Goal: Task Accomplishment & Management: Manage account settings

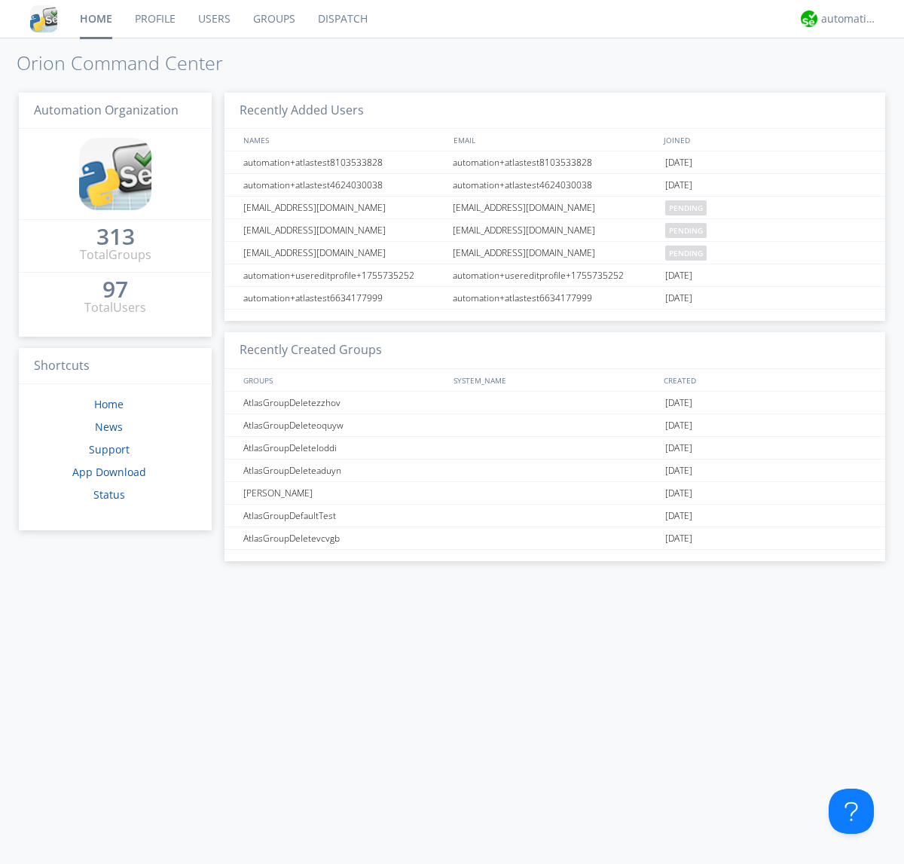
click at [213, 19] on link "Users" at bounding box center [214, 19] width 55 height 38
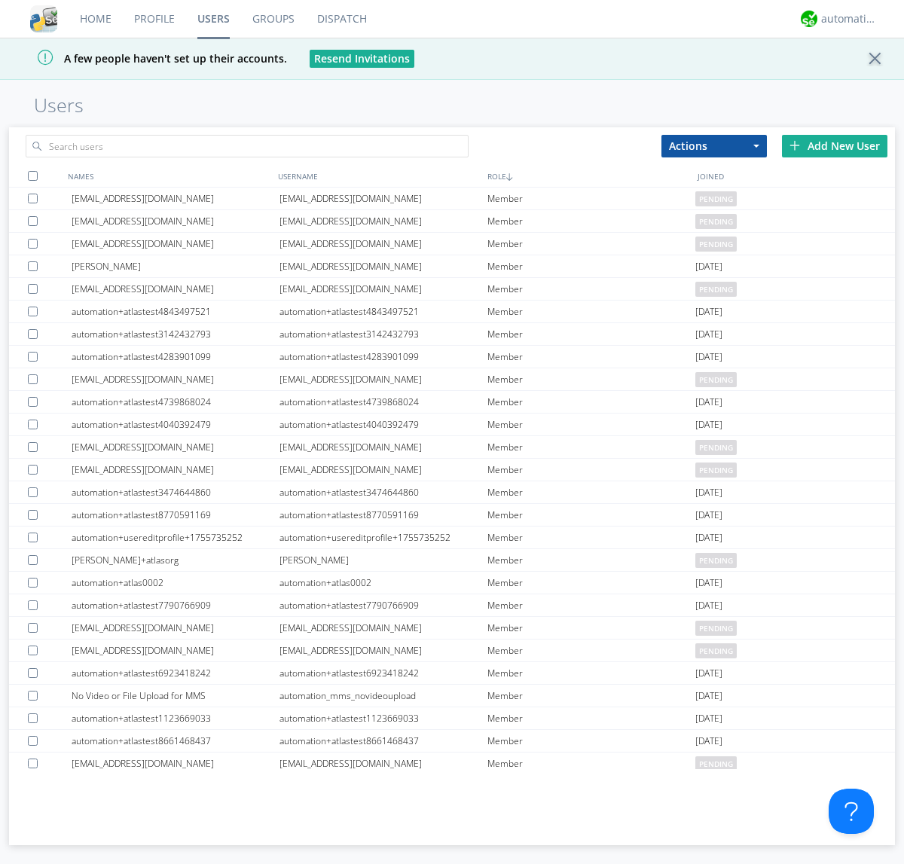
click at [834, 145] on div "Add New User" at bounding box center [834, 146] width 105 height 23
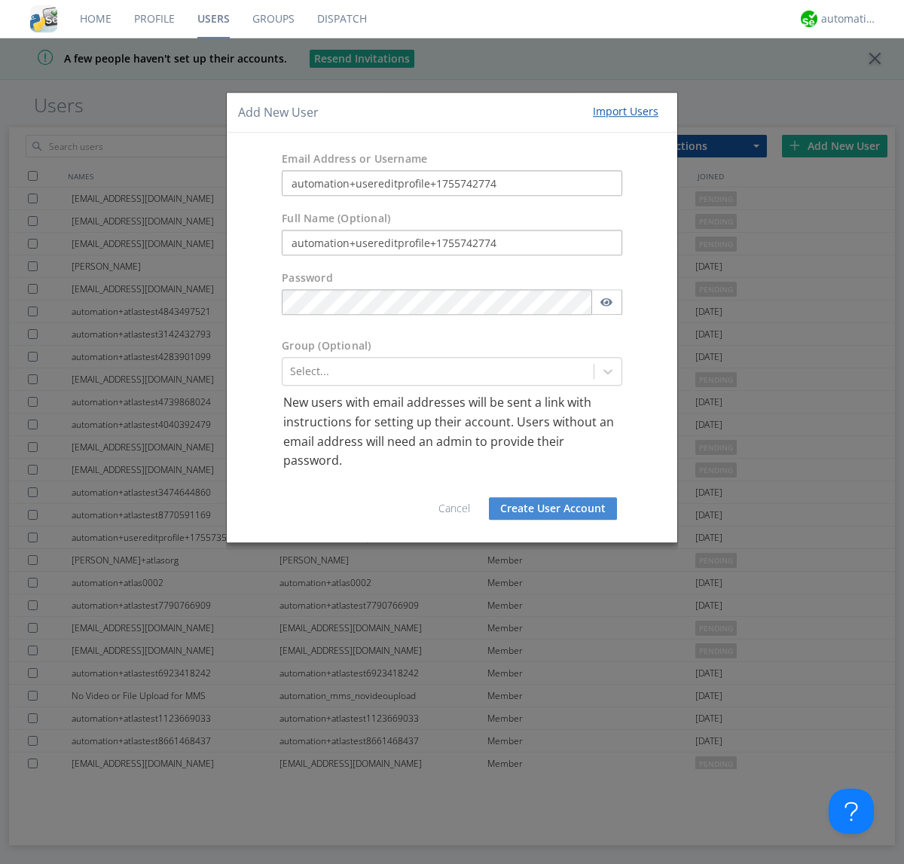
click at [553, 508] on button "Create User Account" at bounding box center [553, 508] width 128 height 23
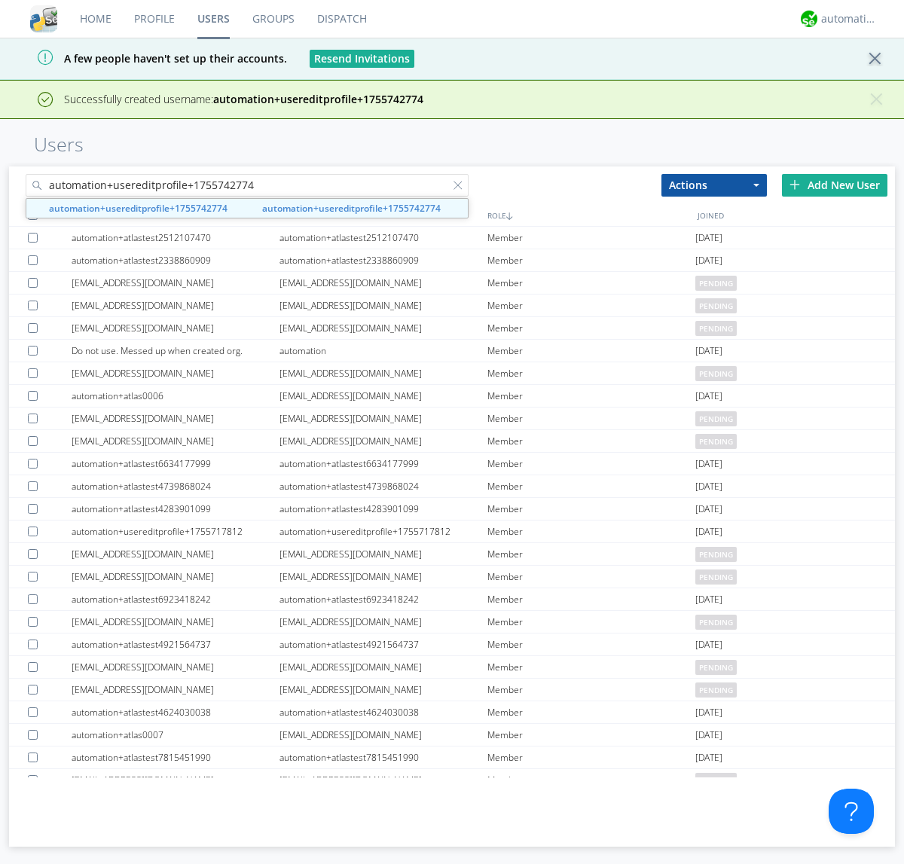
type input "automation+usereditprofile+1755742774"
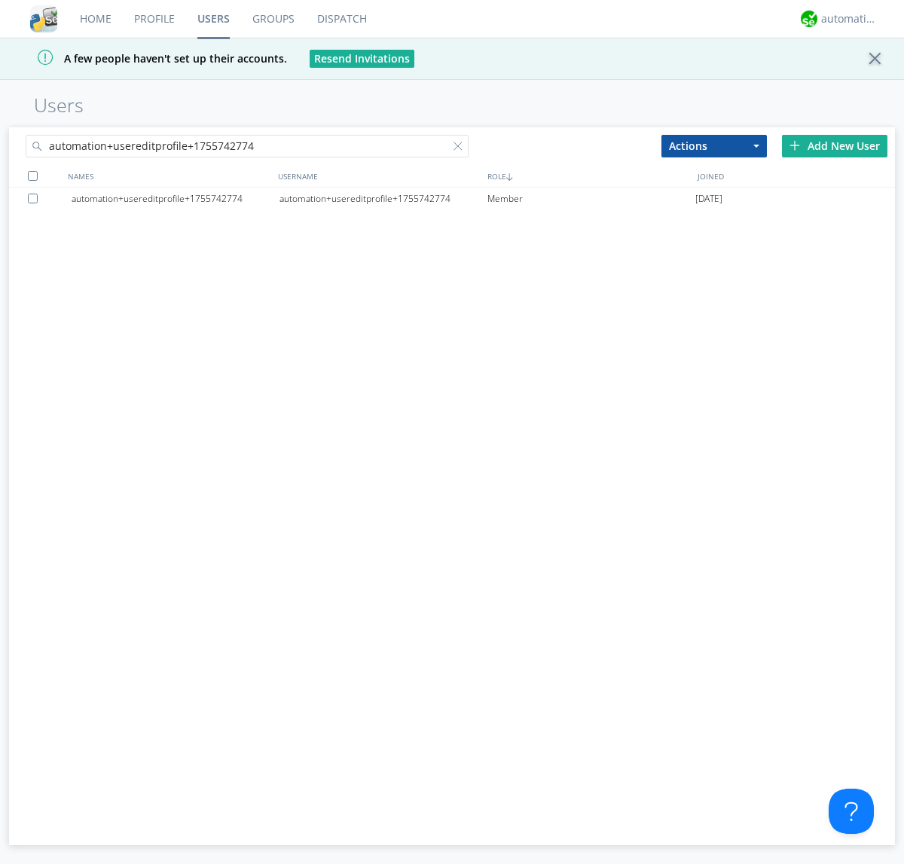
click at [383, 198] on div "automation+usereditprofile+1755742774" at bounding box center [383, 198] width 208 height 23
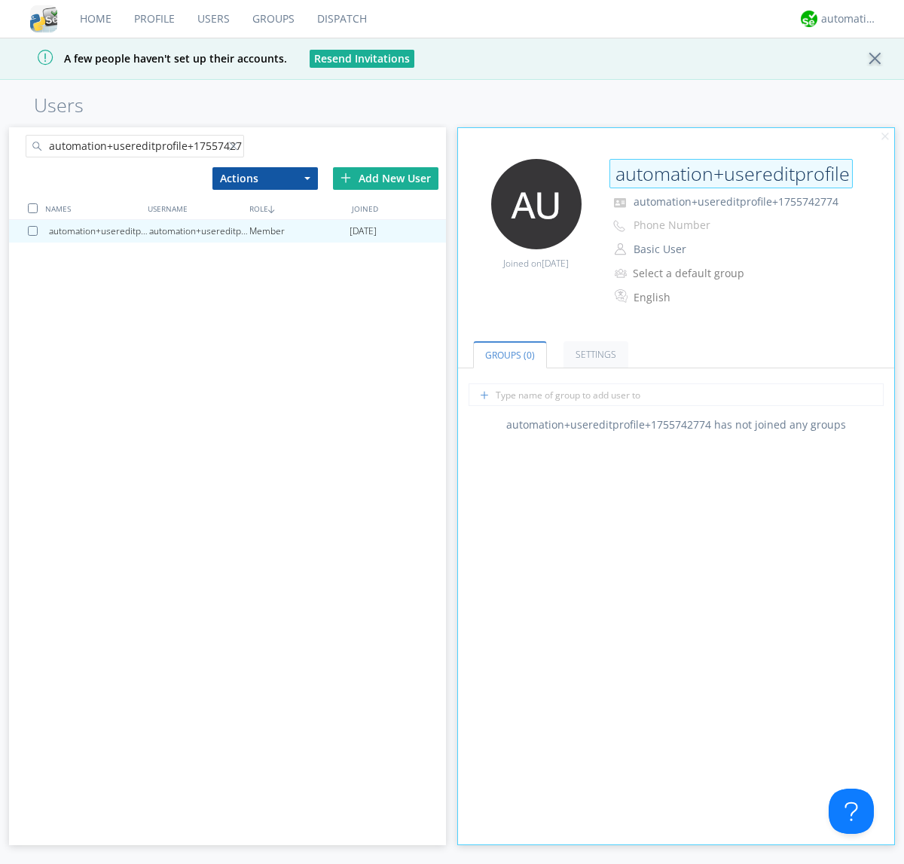
click at [730, 173] on input "automation+usereditprofile+1755742774" at bounding box center [730, 174] width 243 height 30
type input "editedautomation+usereditprofile+1755742774"
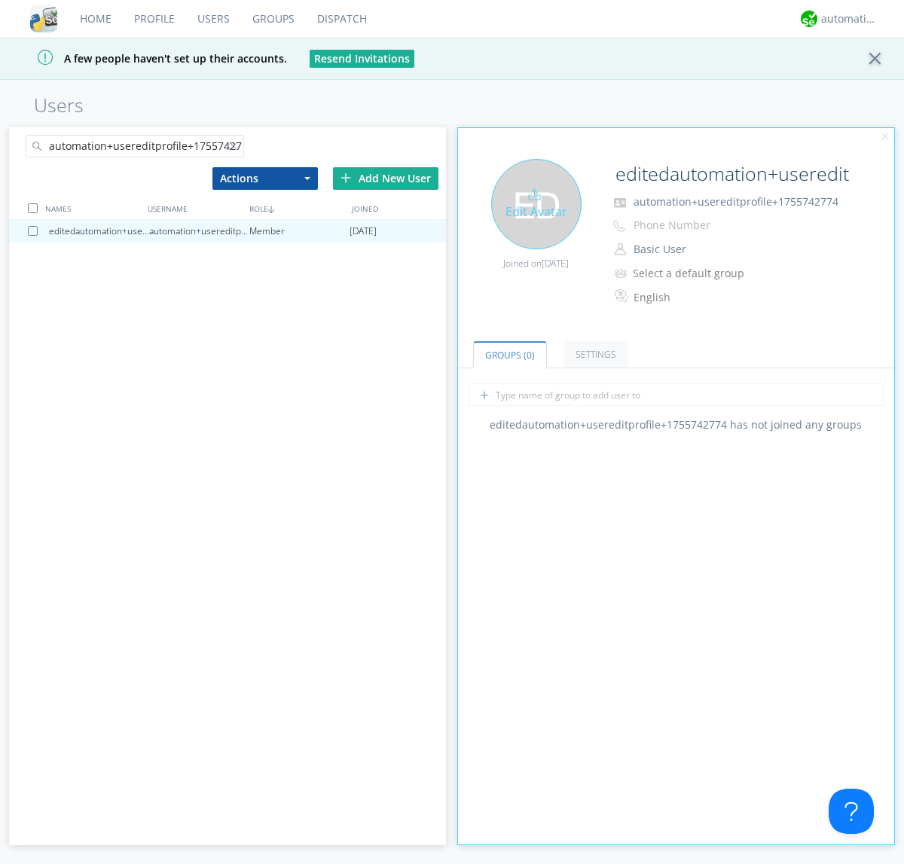
click at [535, 203] on div "Edit Avatar" at bounding box center [536, 204] width 90 height 90
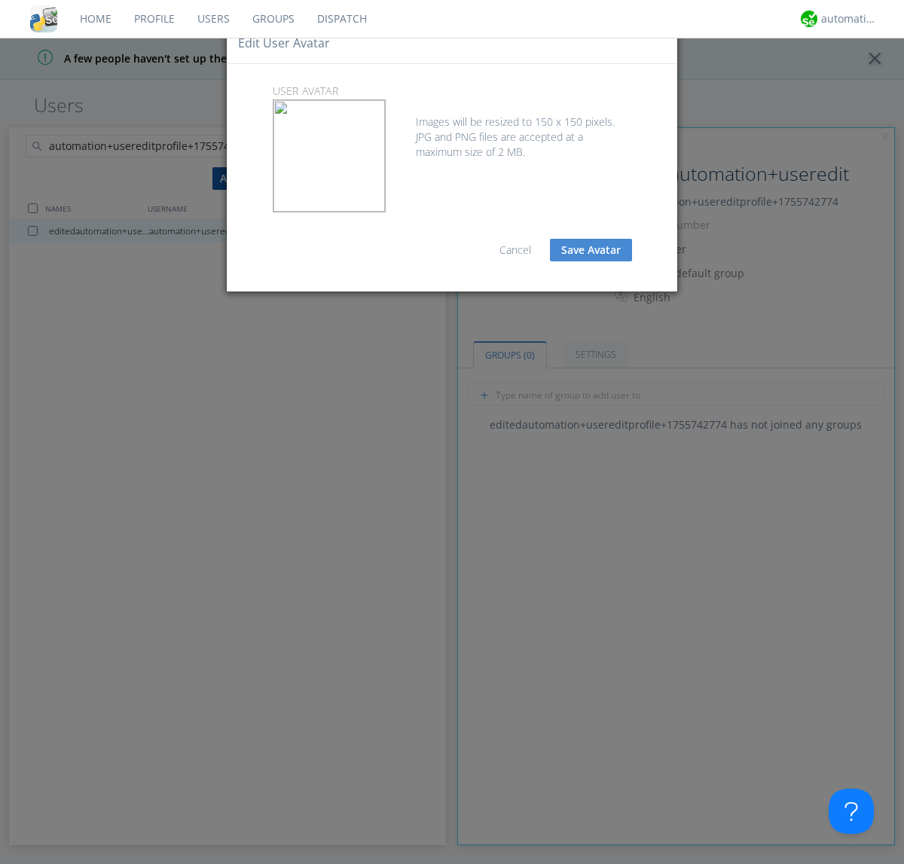
click at [590, 250] on button "Save Avatar" at bounding box center [591, 250] width 82 height 23
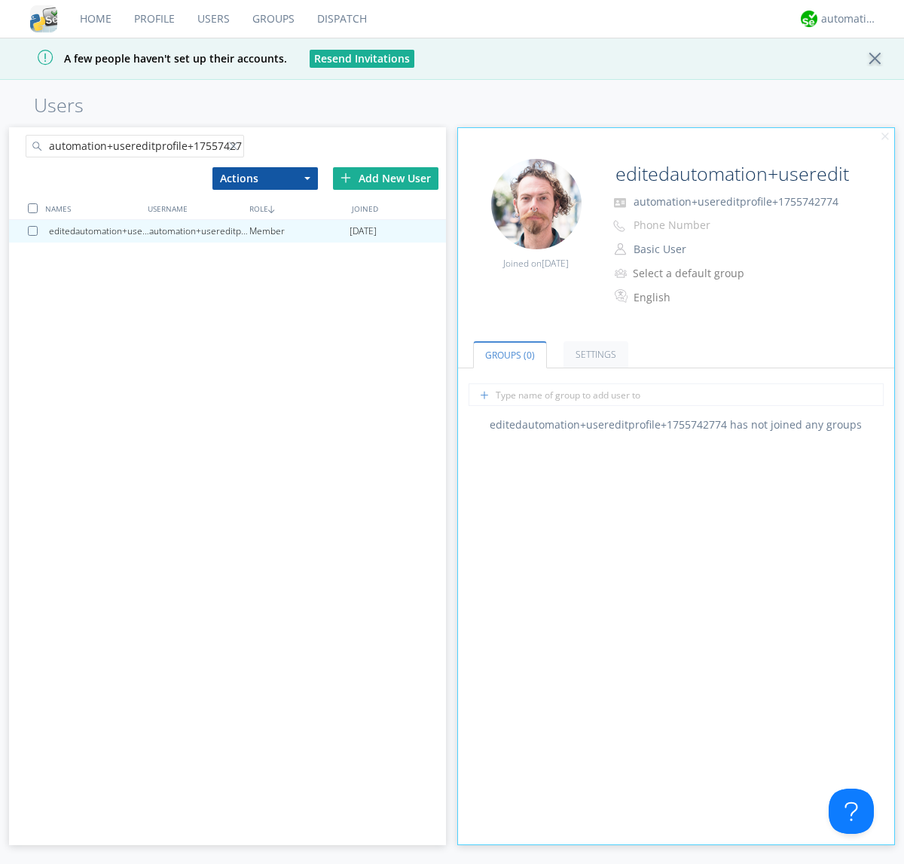
click at [236, 148] on div at bounding box center [236, 149] width 15 height 15
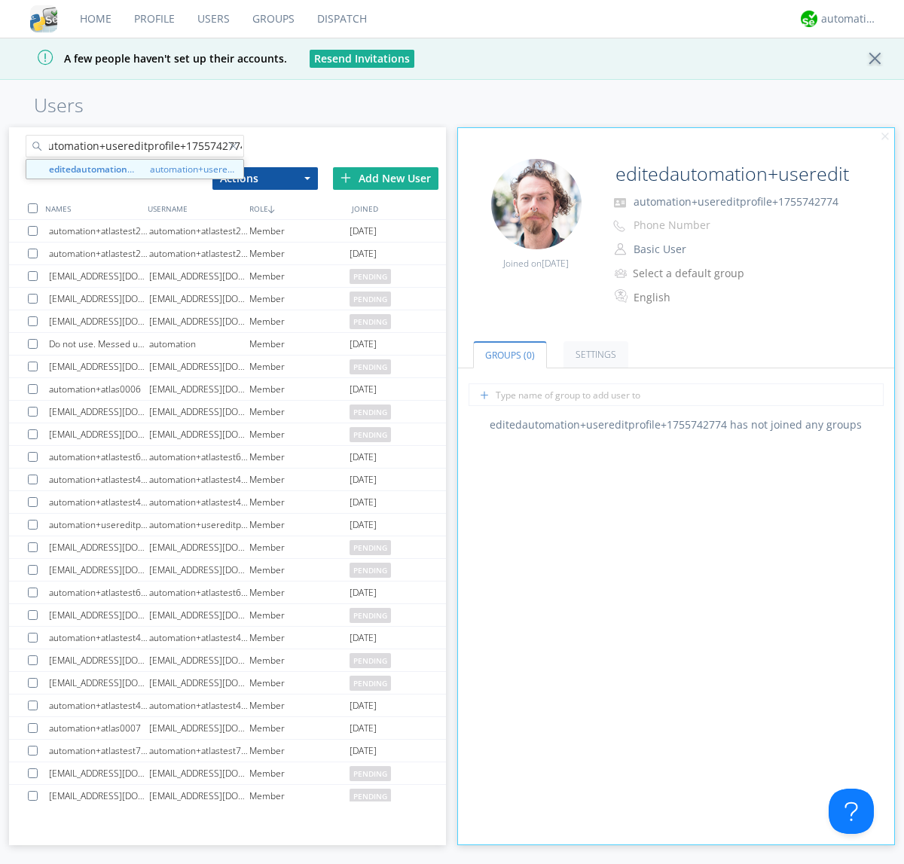
type input "editedautomation+usereditprofile+1755742774"
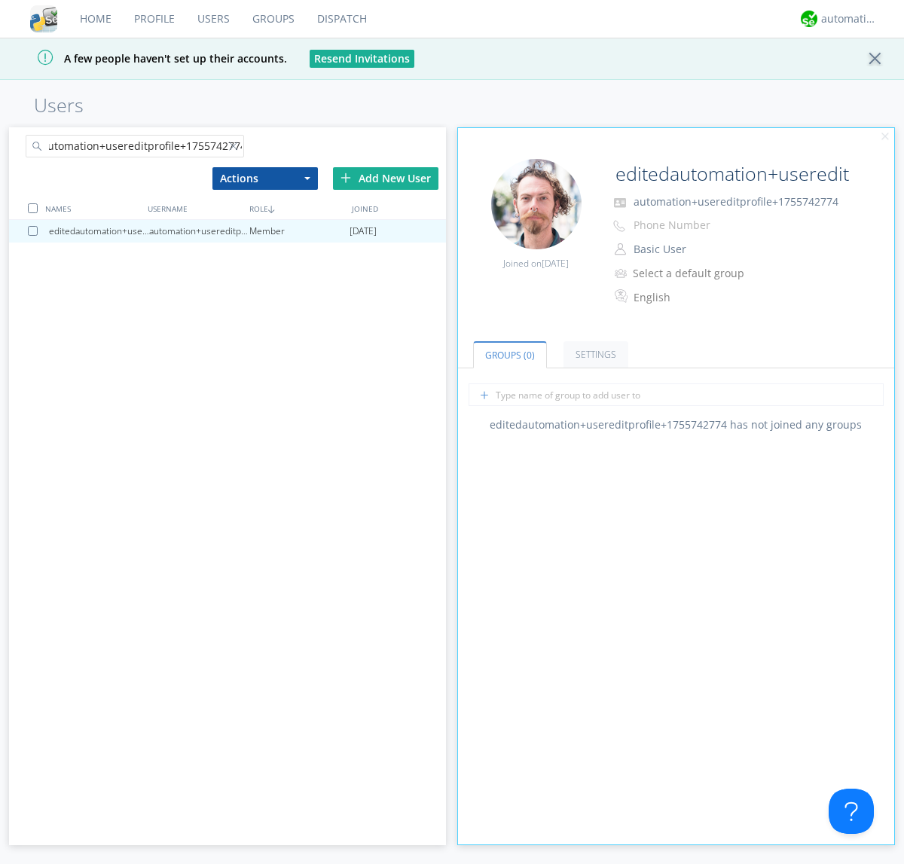
click at [32, 208] on div at bounding box center [33, 208] width 10 height 10
click at [264, 178] on button "Actions" at bounding box center [264, 178] width 105 height 23
click at [264, 223] on link "Delete User" at bounding box center [265, 224] width 104 height 20
